Goal: Task Accomplishment & Management: Complete application form

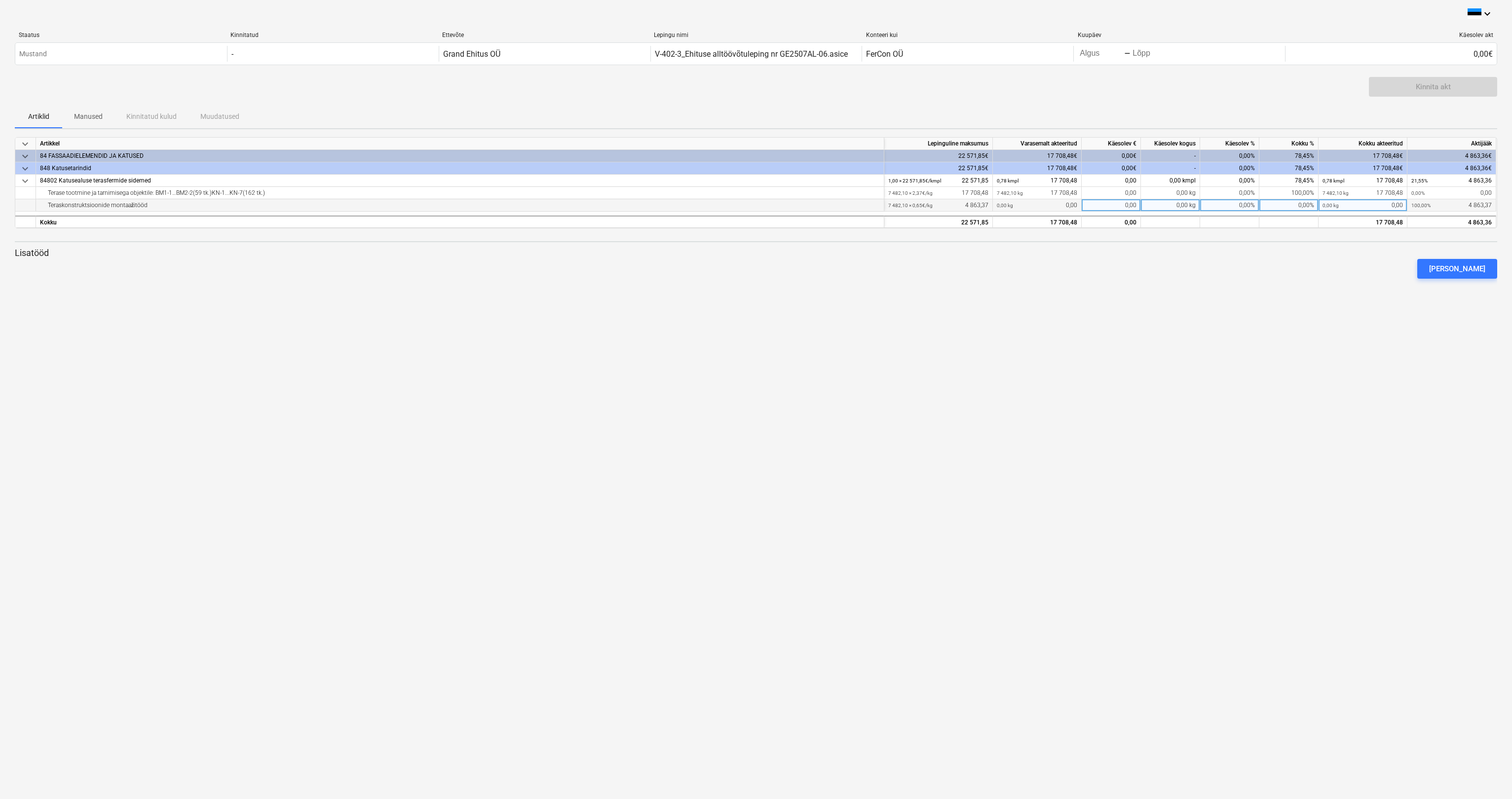
click at [495, 207] on div "0,00%" at bounding box center [1230, 205] width 59 height 12
type input "100"
drag, startPoint x: 1220, startPoint y: 194, endPoint x: 1256, endPoint y: 194, distance: 36.0
click at [495, 194] on div "0,00%" at bounding box center [1230, 193] width 59 height 12
type input "0"
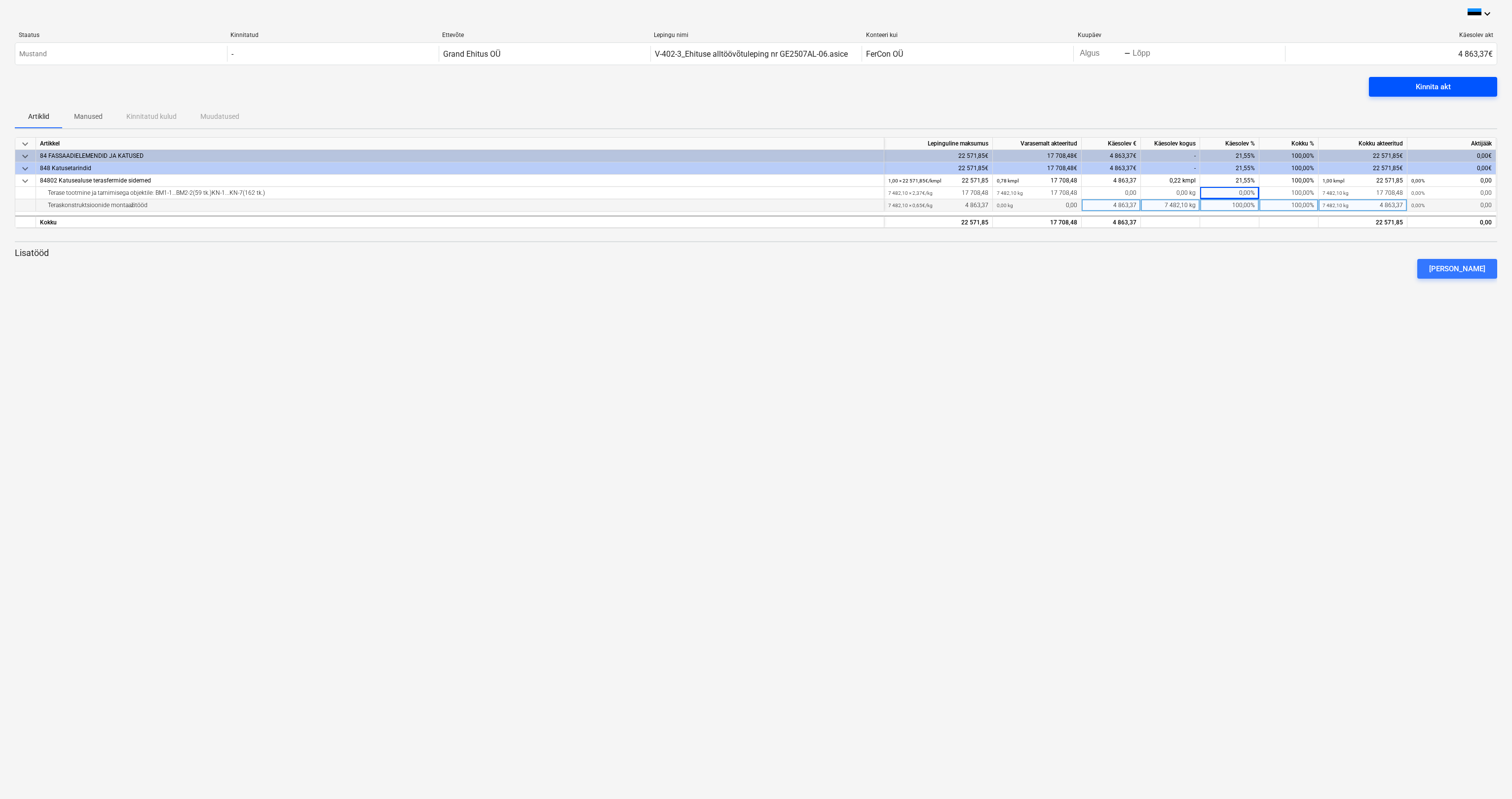
click at [495, 85] on span "Kinnita akt" at bounding box center [1433, 87] width 104 height 13
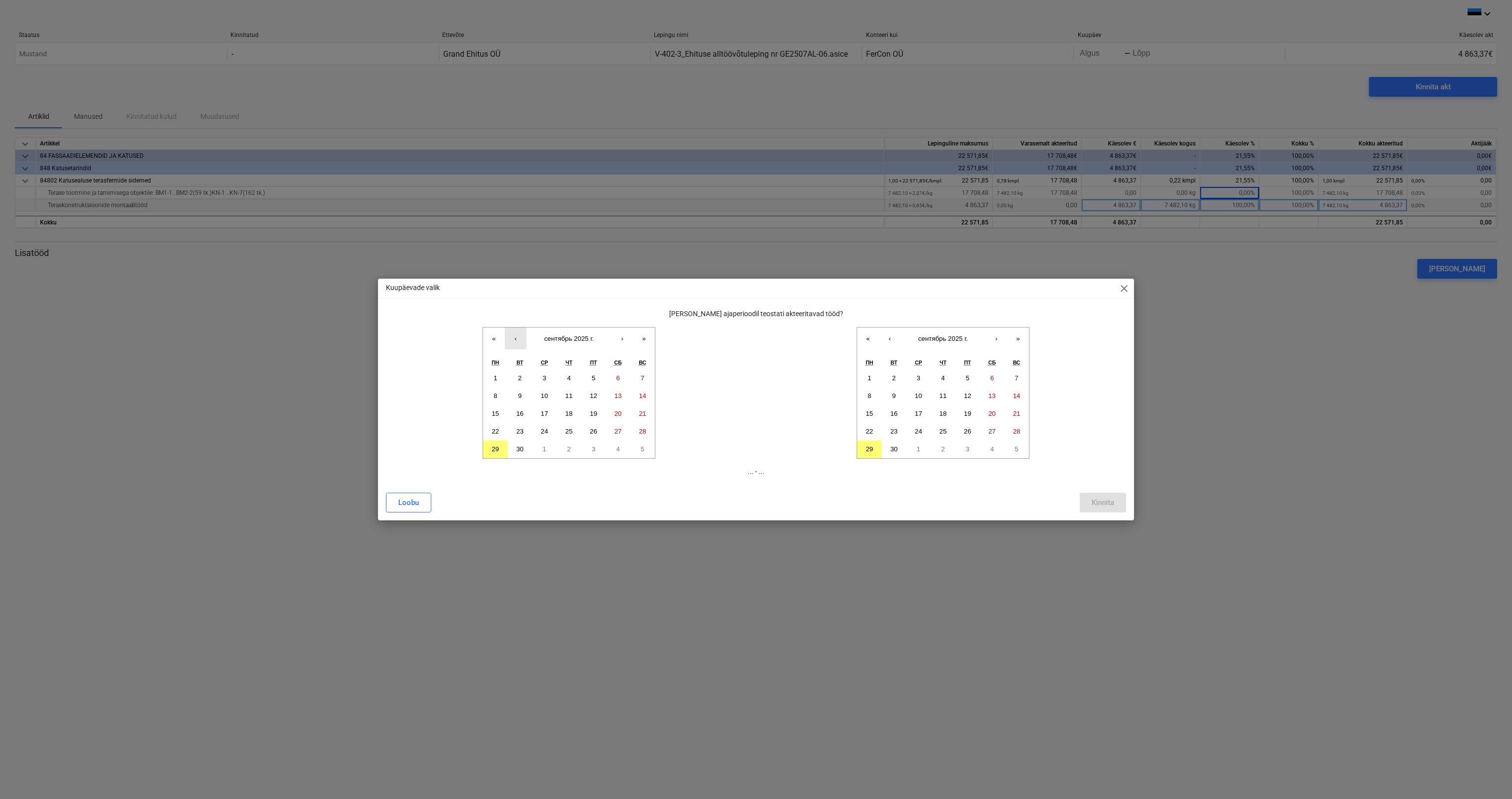
click at [495, 339] on button "‹" at bounding box center [515, 338] width 22 height 22
click at [495, 372] on button "27" at bounding box center [544, 449] width 25 height 18
click at [495, 372] on abbr "29" at bounding box center [869, 449] width 8 height 8
click at [495, 372] on div "Kinnita" at bounding box center [1103, 503] width 23 height 13
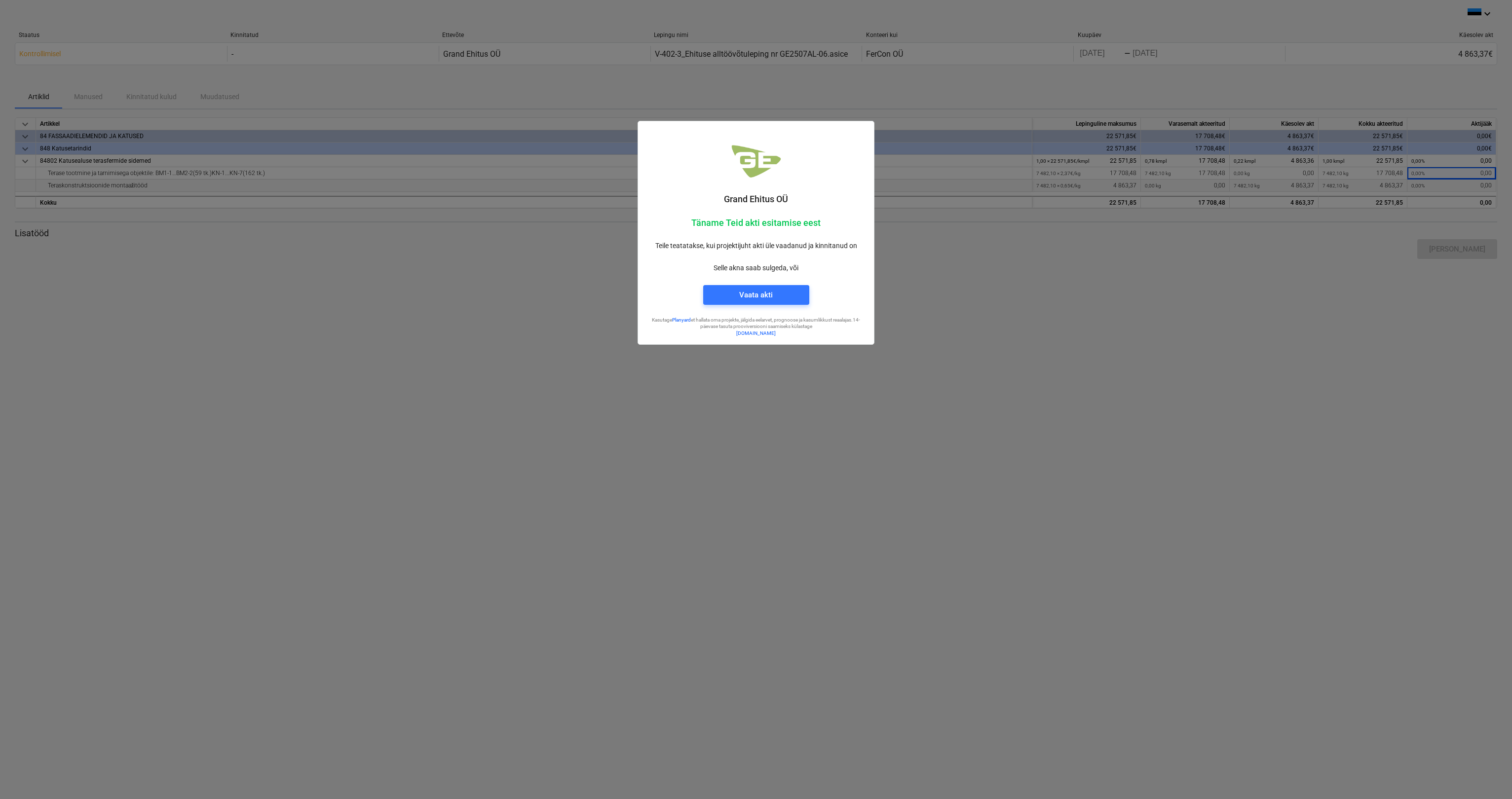
click at [495, 292] on div "Vaata akti" at bounding box center [755, 295] width 33 height 13
